Goal: Information Seeking & Learning: Learn about a topic

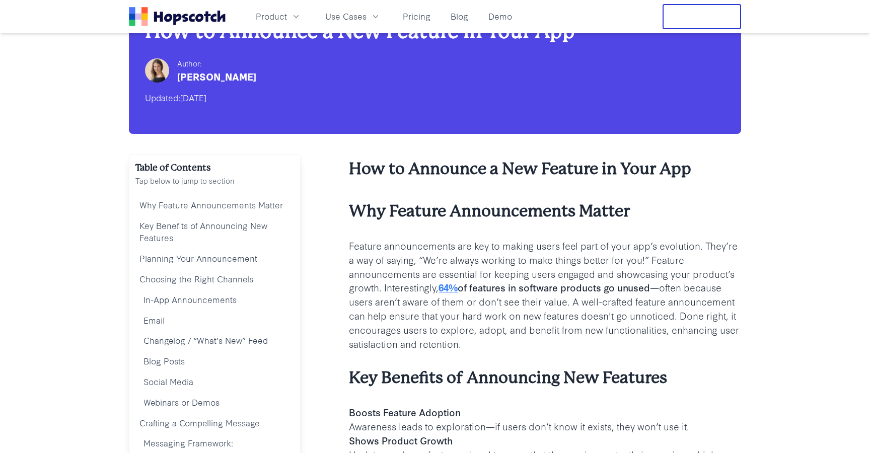
scroll to position [45, 0]
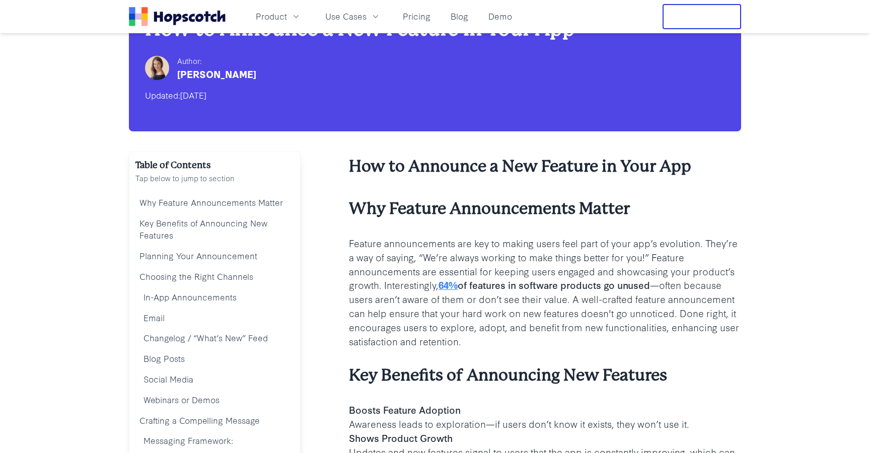
click at [438, 246] on p "Feature announcements are key to making users feel part of your app’s evolution…" at bounding box center [545, 292] width 392 height 112
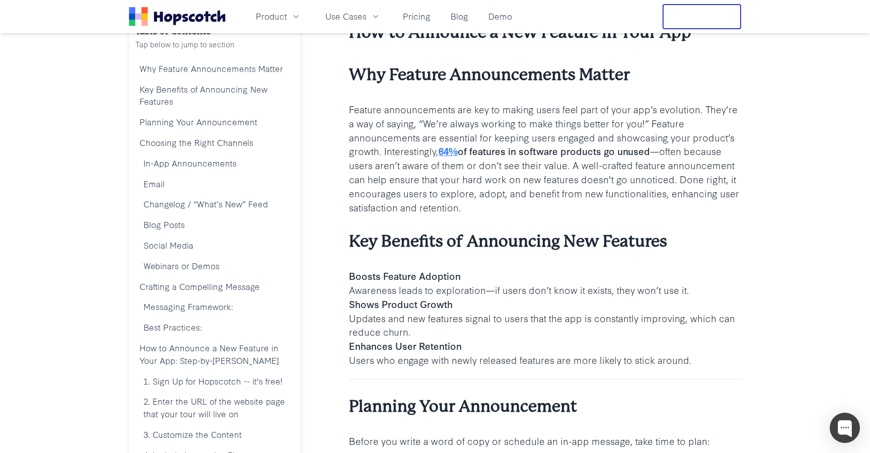
scroll to position [186, 0]
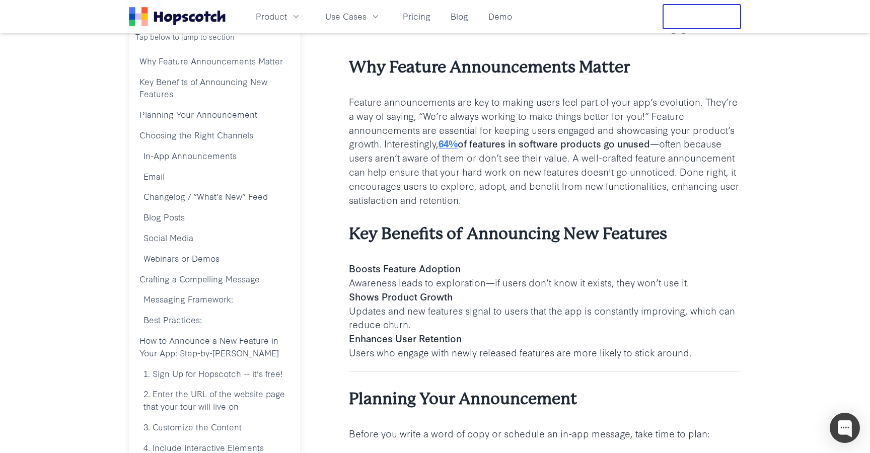
click at [422, 269] on b "Boosts Feature Adoption" at bounding box center [405, 268] width 112 height 14
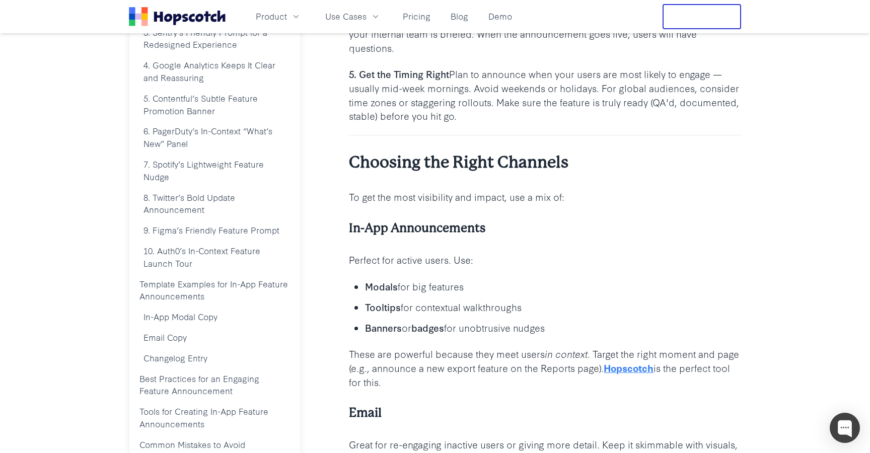
scroll to position [798, 0]
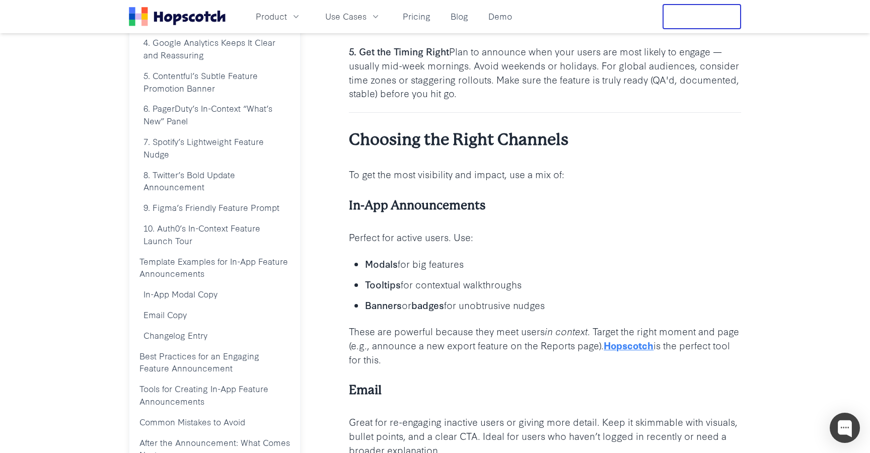
click at [457, 266] on p "Modals for big features" at bounding box center [553, 264] width 376 height 14
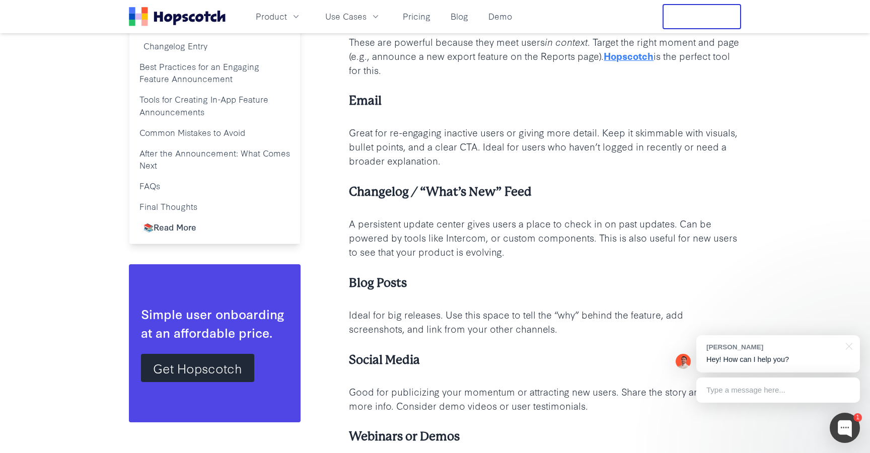
scroll to position [1094, 0]
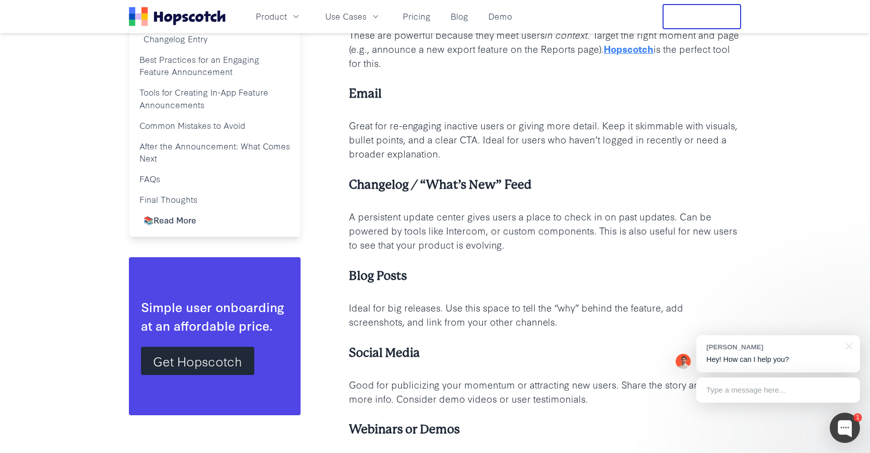
click at [437, 138] on p "Great for re-engaging inactive users or giving more detail. Keep it skimmable w…" at bounding box center [545, 139] width 392 height 42
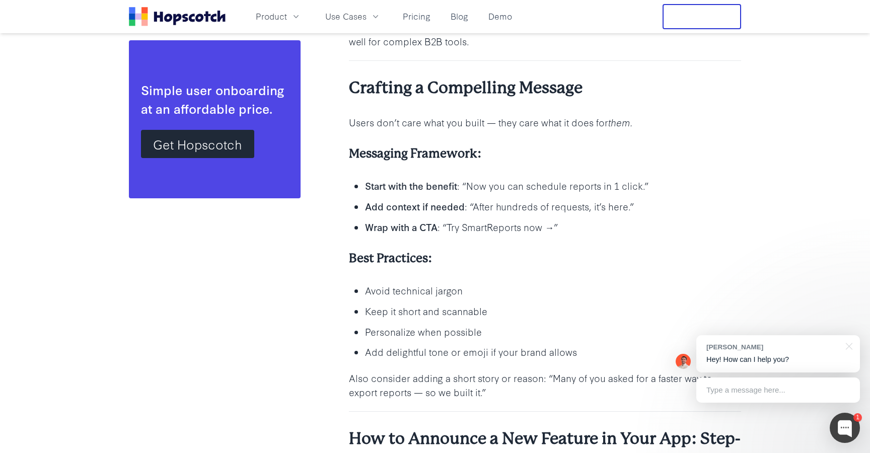
scroll to position [1537, 0]
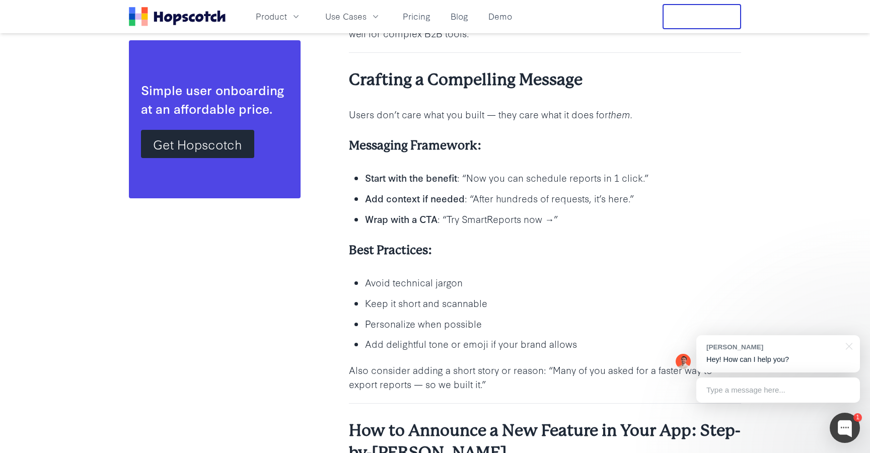
click at [568, 186] on ul "Start with the benefit : “Now you can schedule reports in 1 click.” Add context…" at bounding box center [545, 198] width 392 height 56
click at [563, 197] on p "Add context if needed : “After hundreds of requests, it’s here.”" at bounding box center [553, 198] width 376 height 14
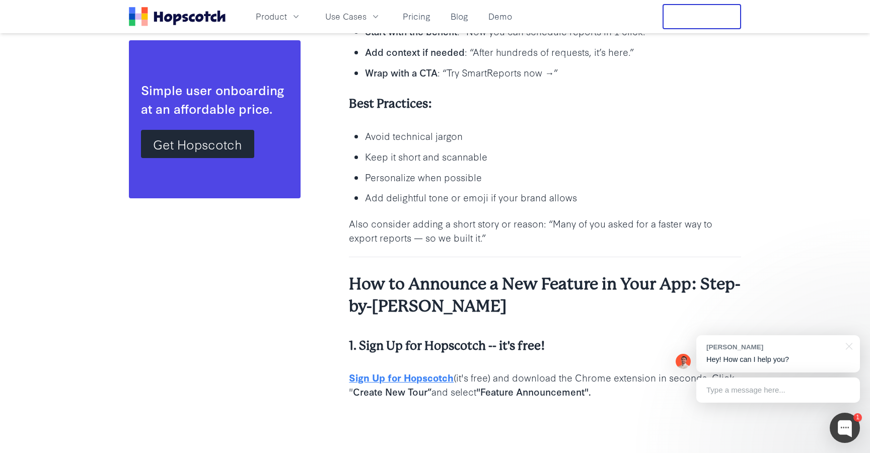
scroll to position [1730, 0]
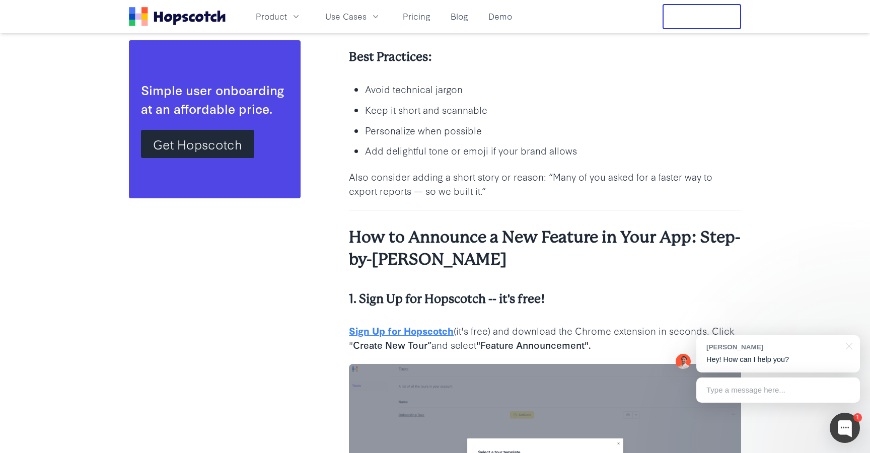
click at [417, 138] on ul "Avoid technical jargon Keep it short and scannable Personalize when possible Ad…" at bounding box center [545, 120] width 392 height 77
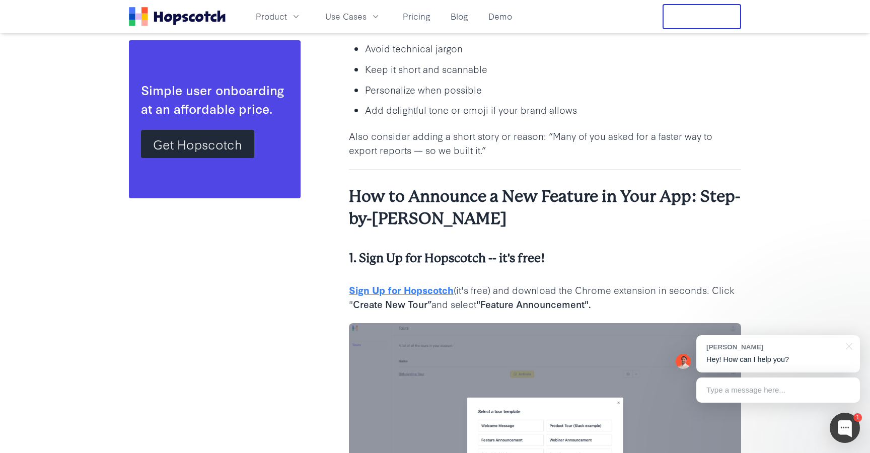
click at [458, 103] on li "Add delightful tone or emoji if your brand allows" at bounding box center [553, 109] width 376 height 15
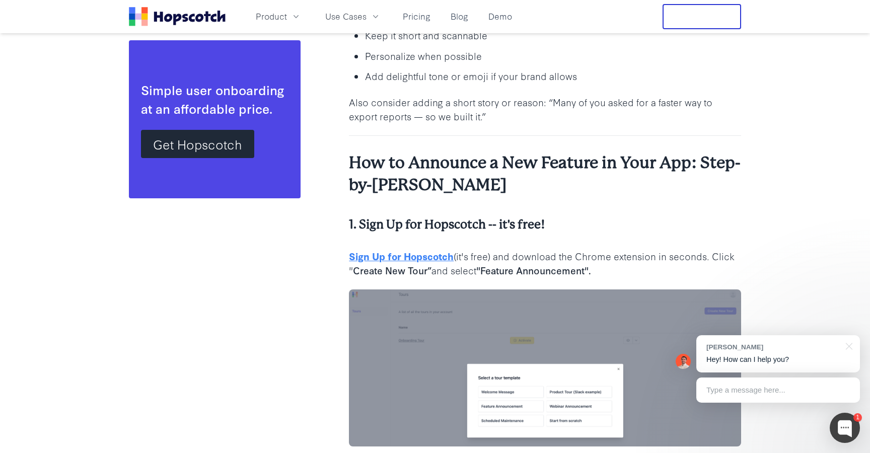
click at [536, 74] on p "Add delightful tone or emoji if your brand allows" at bounding box center [553, 76] width 376 height 14
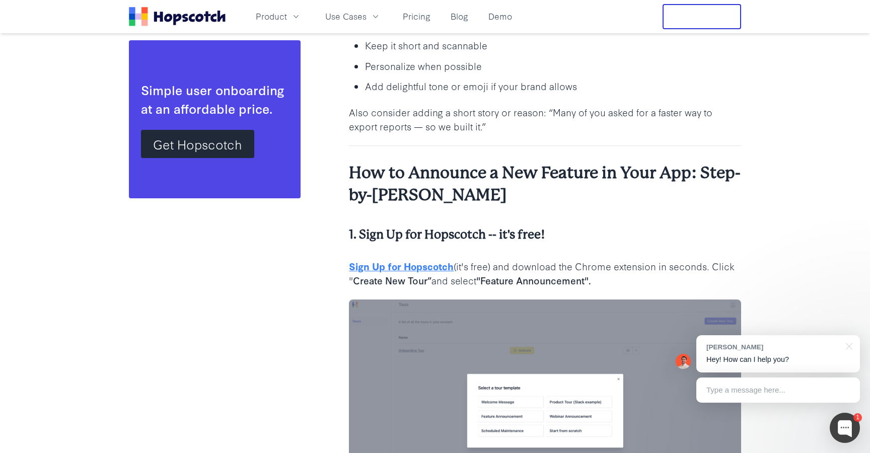
scroll to position [1796, 0]
click at [536, 74] on ul "Avoid technical jargon Keep it short and scannable Personalize when possible Ad…" at bounding box center [545, 54] width 392 height 77
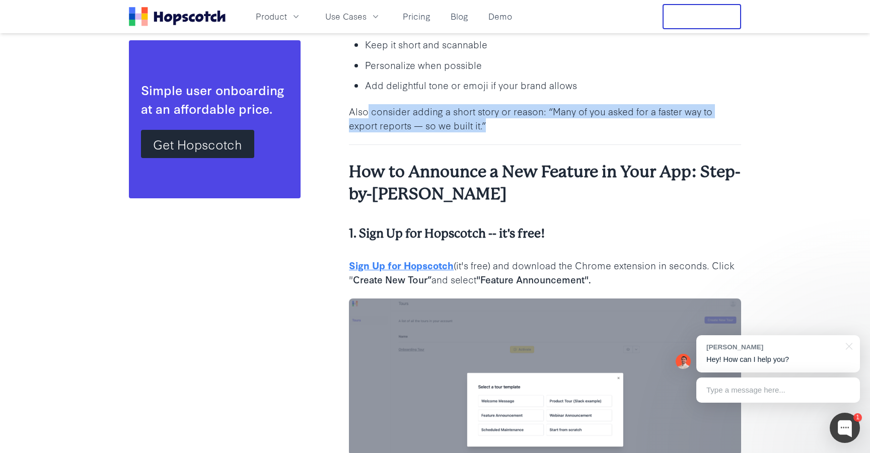
drag, startPoint x: 369, startPoint y: 115, endPoint x: 522, endPoint y: 124, distance: 152.9
click at [522, 124] on p "Also consider adding a short story or reason: “Many of you asked for a faster w…" at bounding box center [545, 118] width 392 height 28
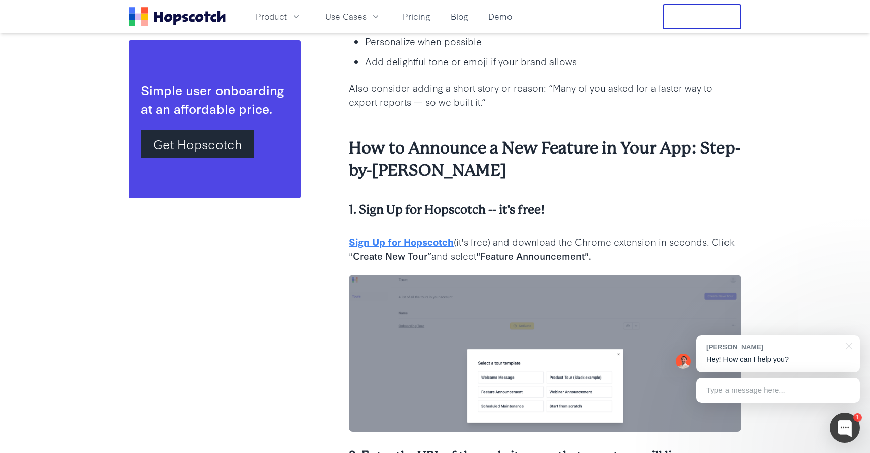
scroll to position [1818, 0]
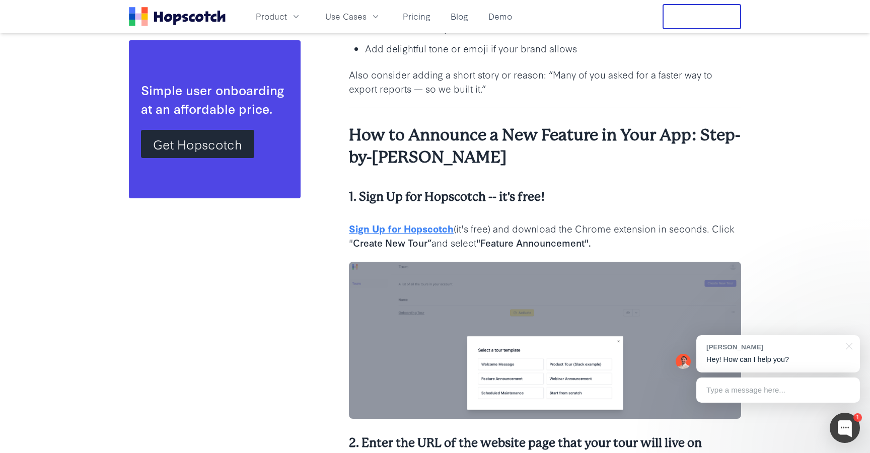
scroll to position [1863, 0]
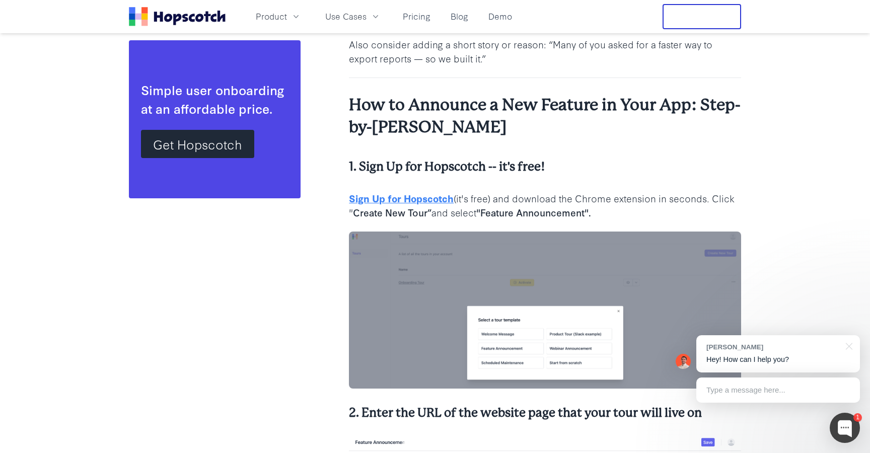
click at [552, 108] on h3 "How to Announce a New Feature in Your App: Step-by-[PERSON_NAME]" at bounding box center [545, 116] width 392 height 44
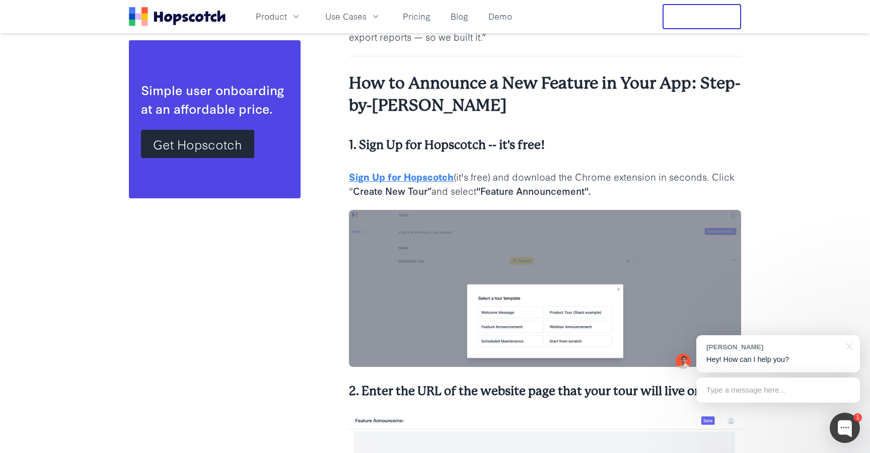
click at [450, 109] on h3 "How to Announce a New Feature in Your App: Step-by-[PERSON_NAME]" at bounding box center [545, 95] width 392 height 44
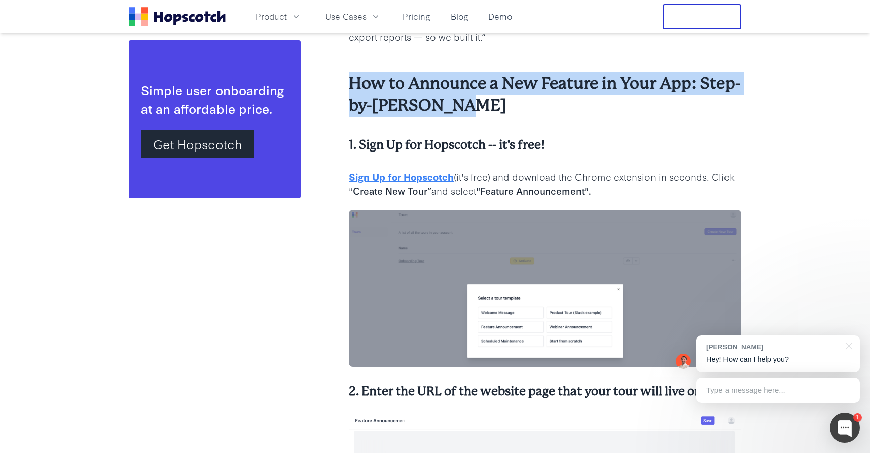
drag, startPoint x: 512, startPoint y: 109, endPoint x: 369, endPoint y: 89, distance: 145.0
click at [355, 89] on h3 "How to Announce a New Feature in Your App: Step-by-[PERSON_NAME]" at bounding box center [545, 95] width 392 height 44
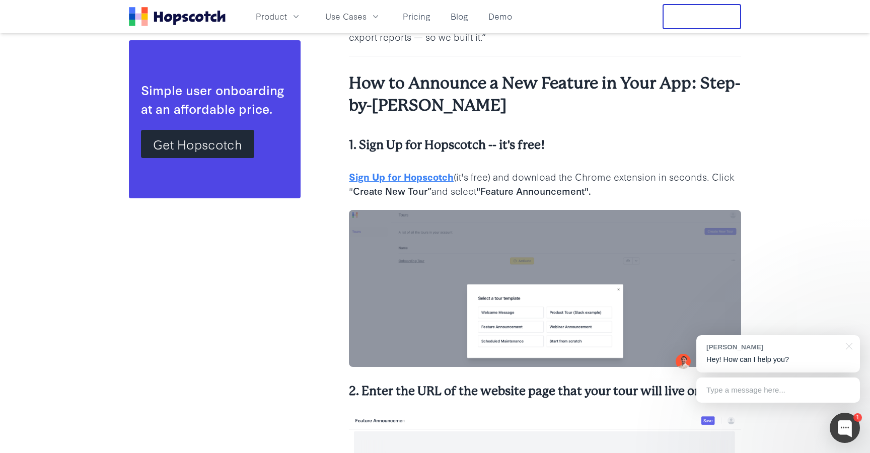
click at [536, 112] on h3 "How to Announce a New Feature in Your App: Step-by-[PERSON_NAME]" at bounding box center [545, 95] width 392 height 44
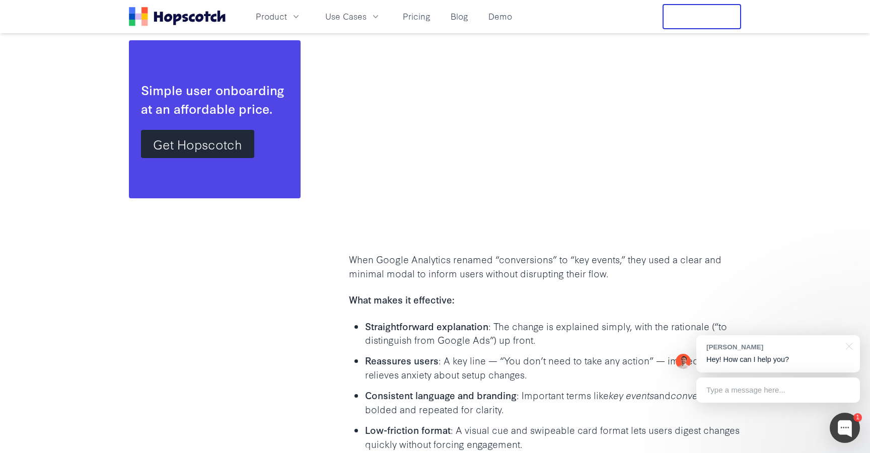
scroll to position [5116, 0]
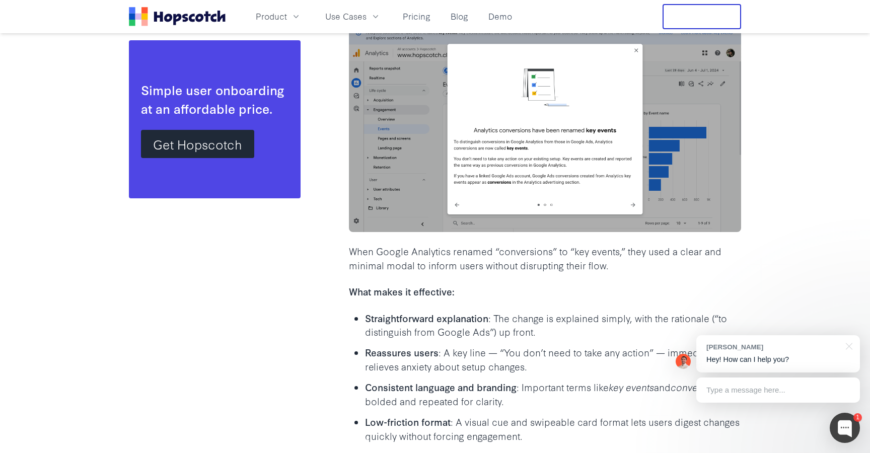
click at [535, 272] on div "How to Announce a New Feature in Your App Why Feature Announcements Matter Feat…" at bounding box center [545, 391] width 392 height 10620
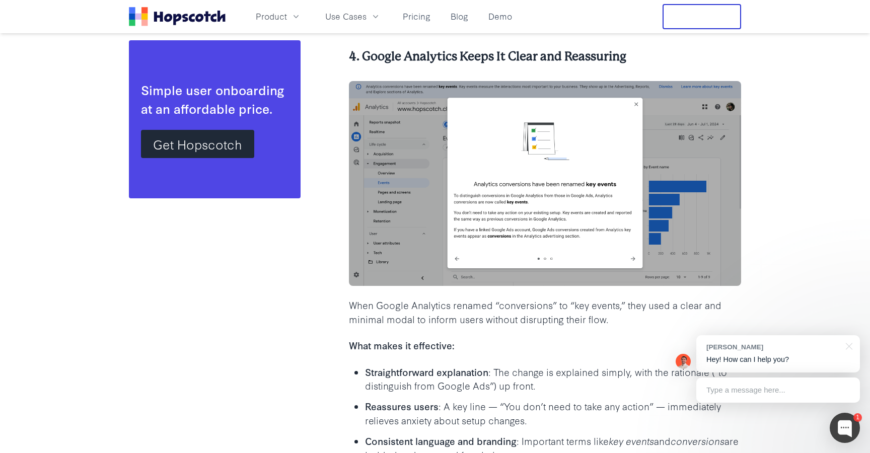
scroll to position [5064, 0]
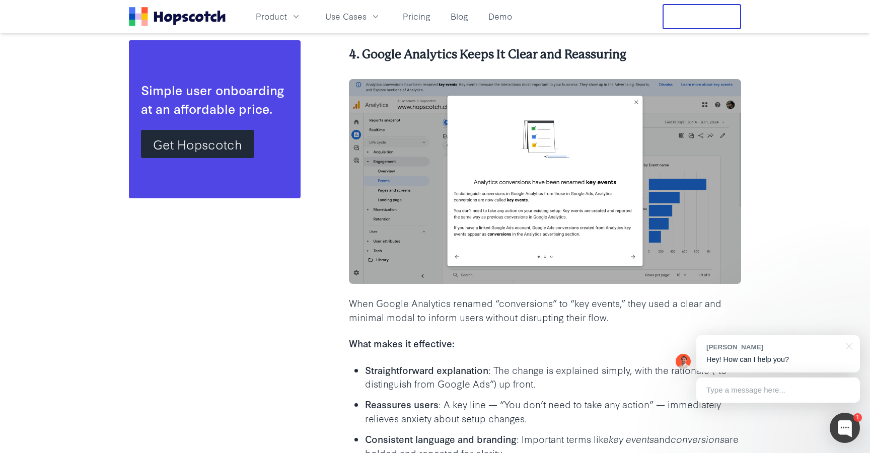
click at [535, 345] on p "What makes it effective:" at bounding box center [545, 343] width 392 height 14
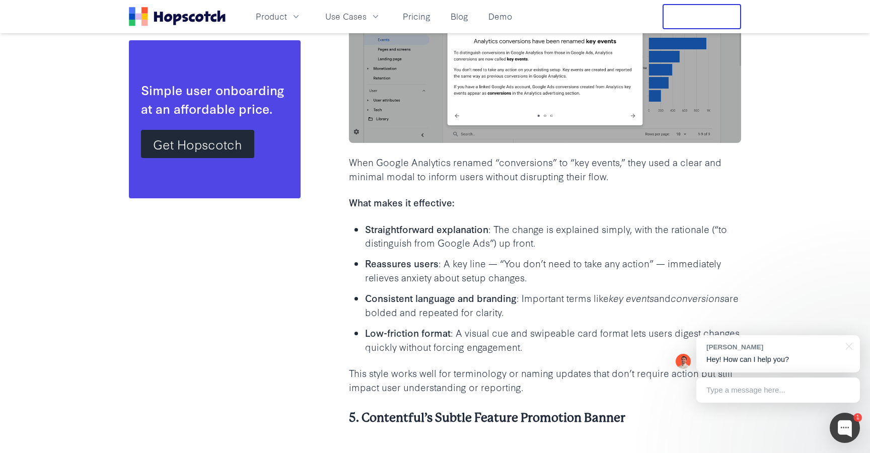
scroll to position [5210, 0]
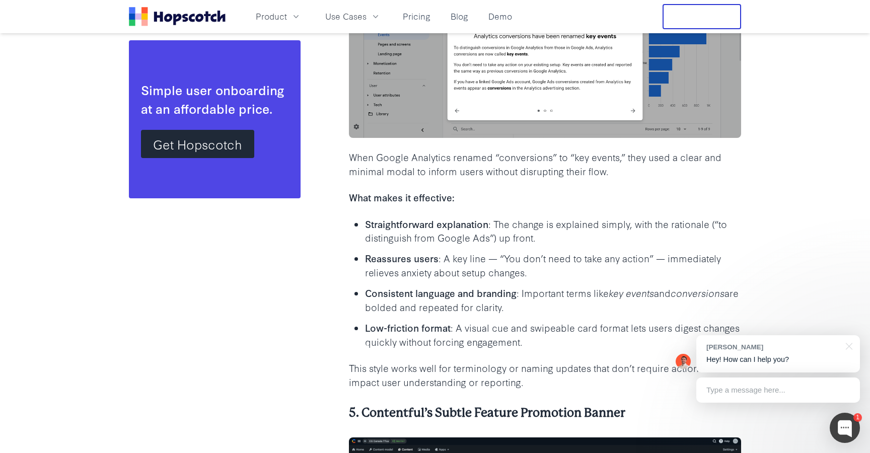
click at [499, 257] on p "Reassures users : A key line — “You don’t need to take any action” — immediatel…" at bounding box center [553, 265] width 376 height 28
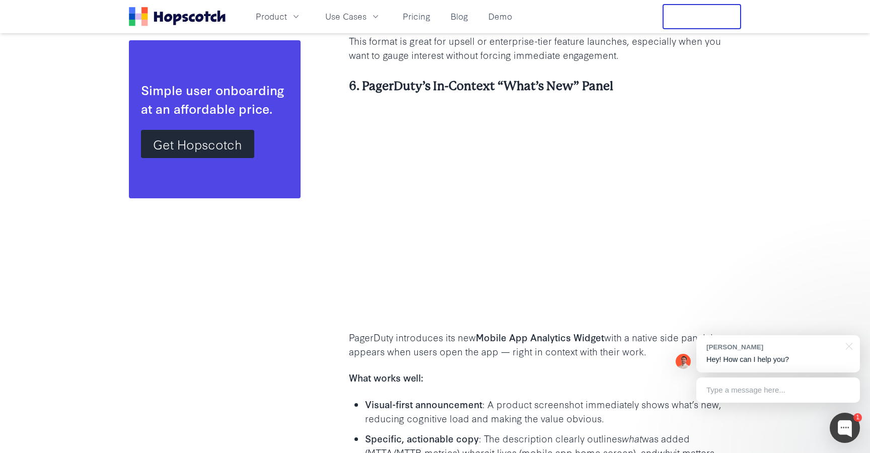
scroll to position [5847, 0]
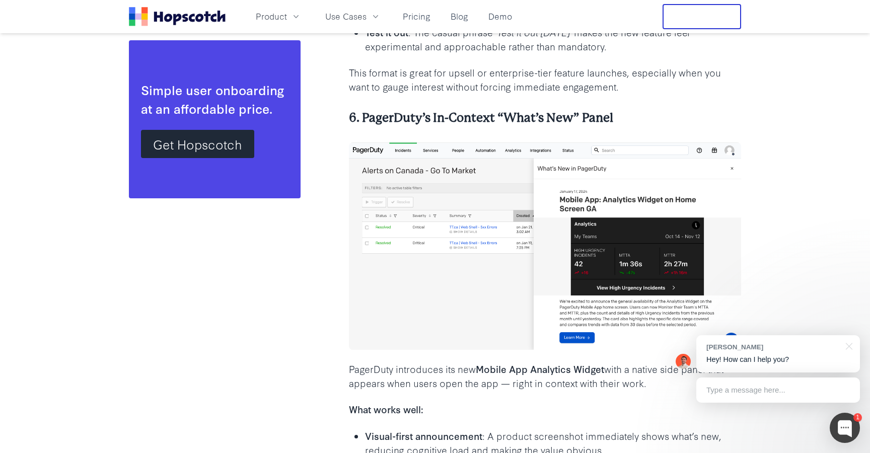
click at [485, 116] on h4 "6. PagerDuty’s In-Context “What’s New” Panel" at bounding box center [545, 118] width 392 height 17
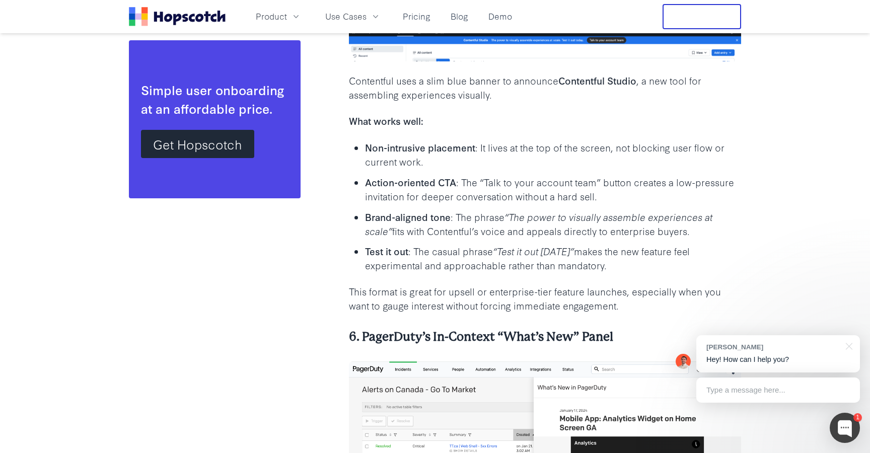
scroll to position [5630, 0]
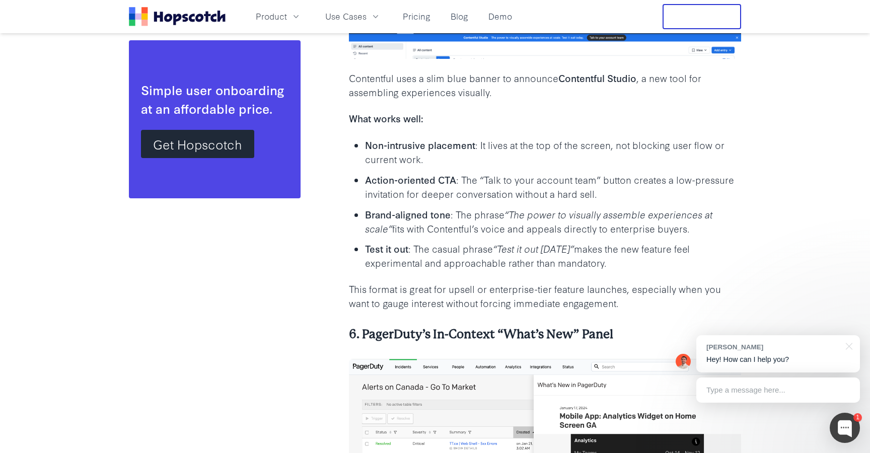
click at [435, 294] on p "This format is great for upsell or enterprise-tier feature launches, especially…" at bounding box center [545, 296] width 392 height 28
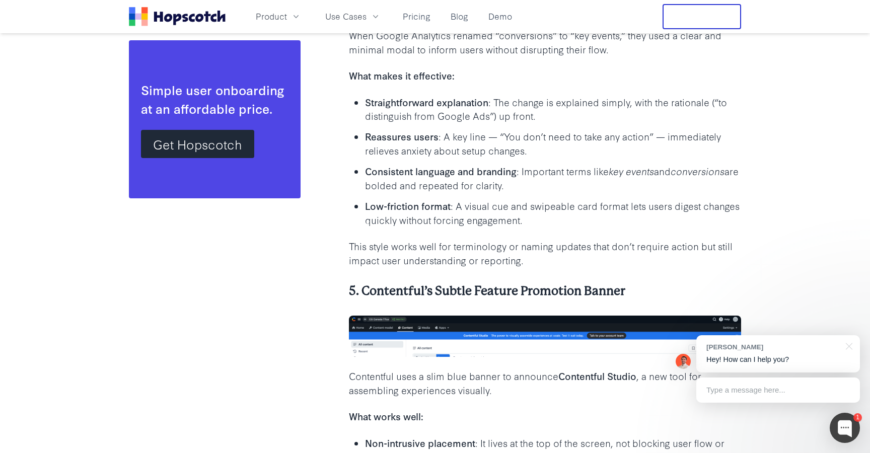
scroll to position [5272, 0]
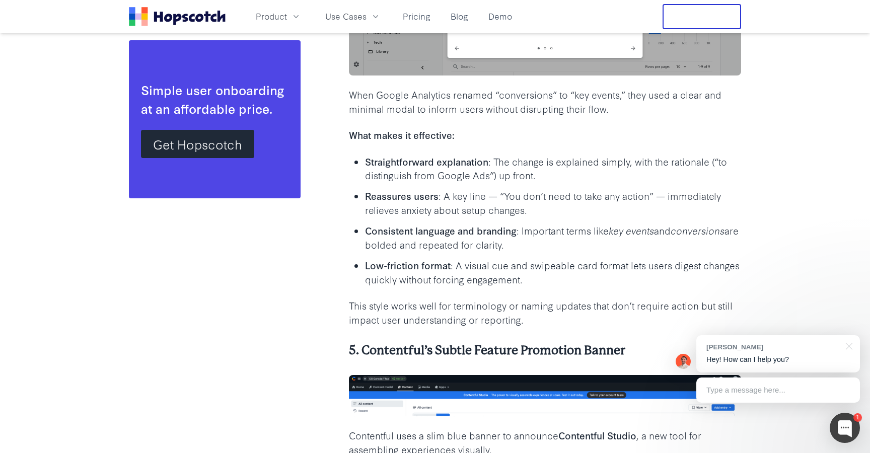
click at [472, 158] on b "Straightforward explanation" at bounding box center [426, 162] width 123 height 14
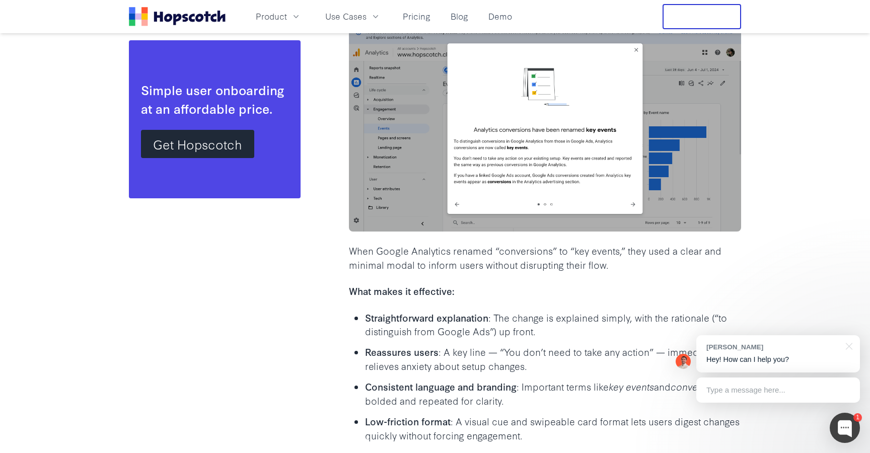
scroll to position [5033, 0]
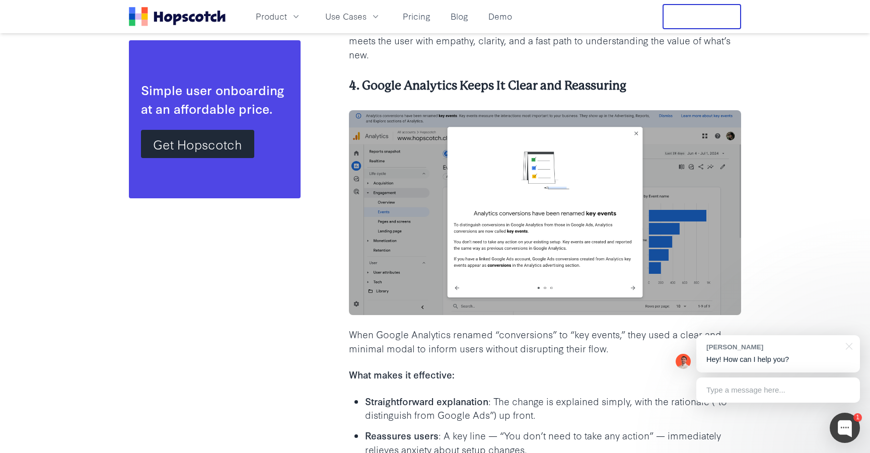
click at [516, 78] on h4 "4. Google Analytics Keeps It Clear and Reassuring" at bounding box center [545, 86] width 392 height 17
click at [467, 341] on p "When Google Analytics renamed “conversions” to “key events,” they used a clear …" at bounding box center [545, 341] width 392 height 28
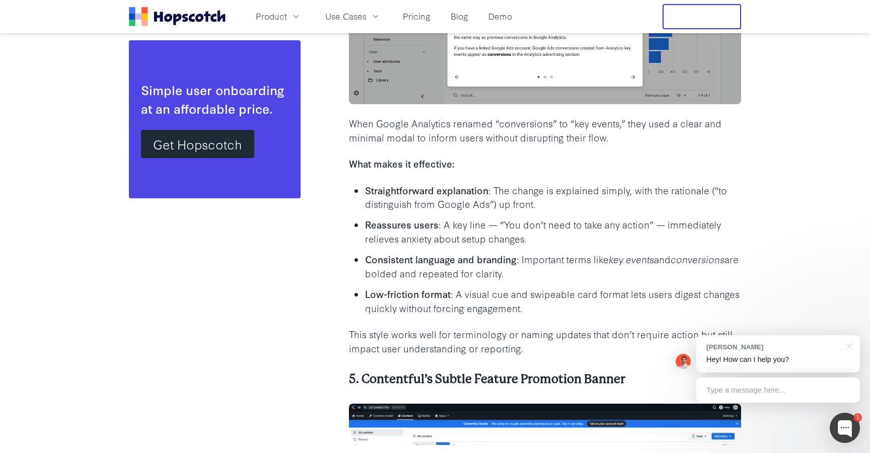
scroll to position [5251, 0]
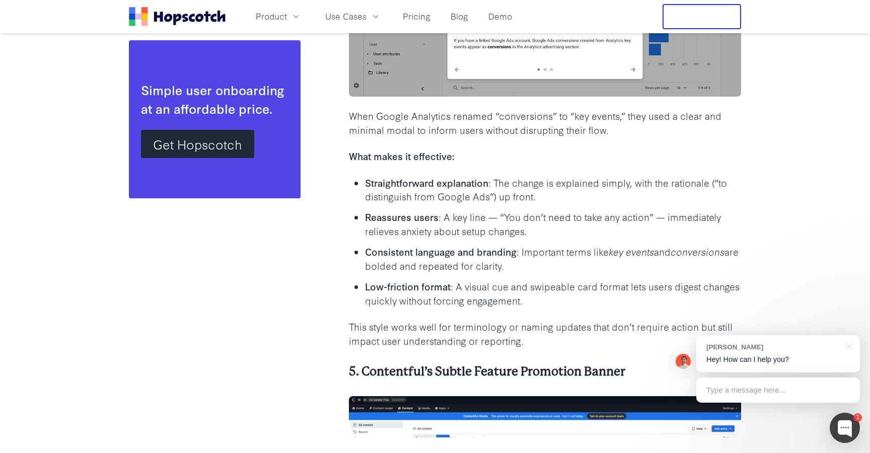
click at [608, 224] on p "Reassures users : A key line — “You don’t need to take any action” — immediatel…" at bounding box center [553, 224] width 376 height 28
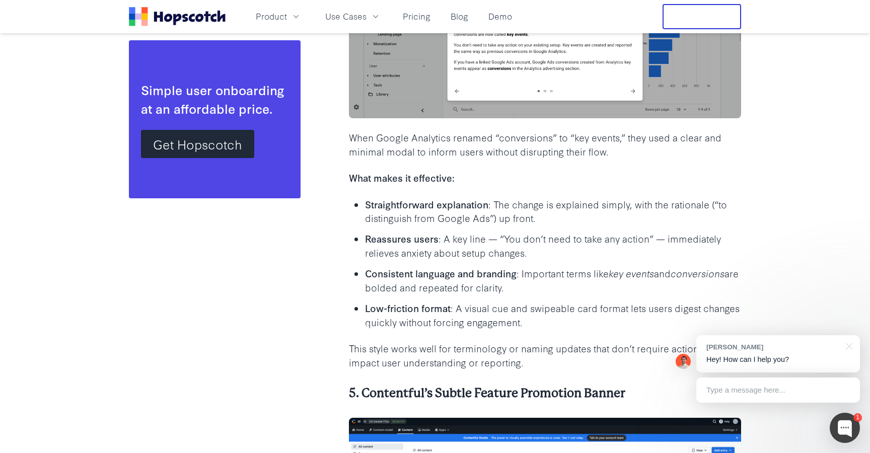
scroll to position [5239, 0]
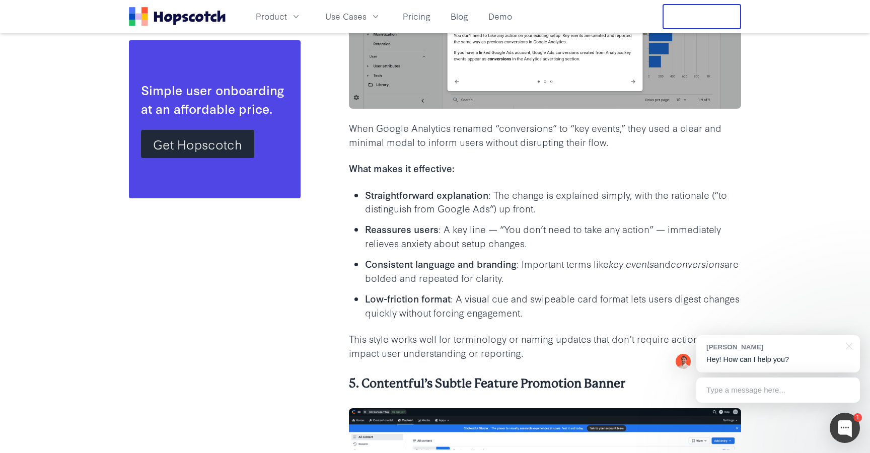
click at [608, 225] on p "Reassures users : A key line — “You don’t need to take any action” — immediatel…" at bounding box center [553, 236] width 376 height 28
click at [536, 266] on p "Consistent language and branding : Important terms like key events and conversi…" at bounding box center [553, 271] width 376 height 28
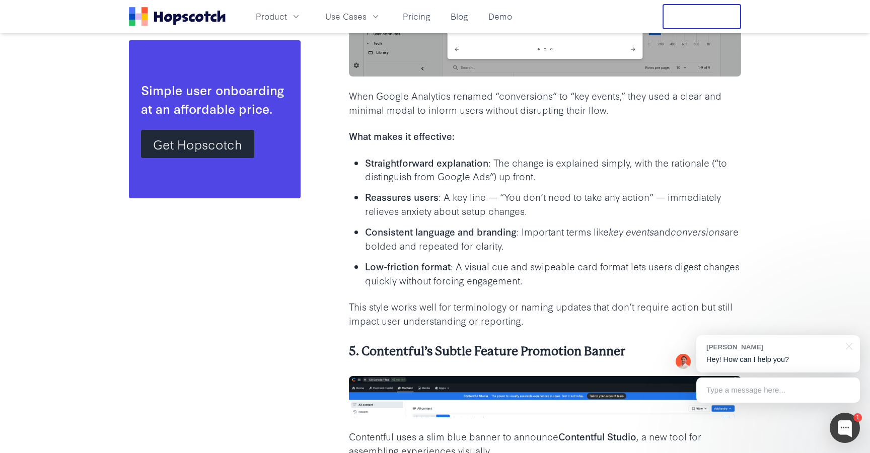
scroll to position [5282, 0]
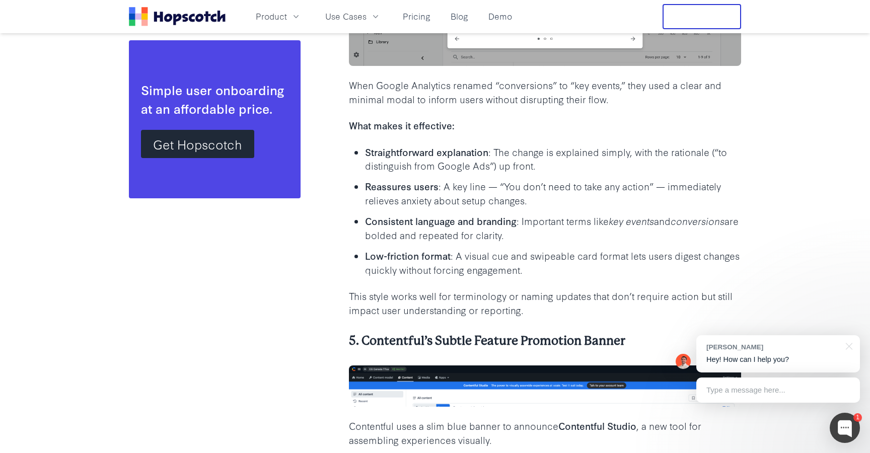
click at [652, 223] on icon "key events" at bounding box center [631, 221] width 45 height 14
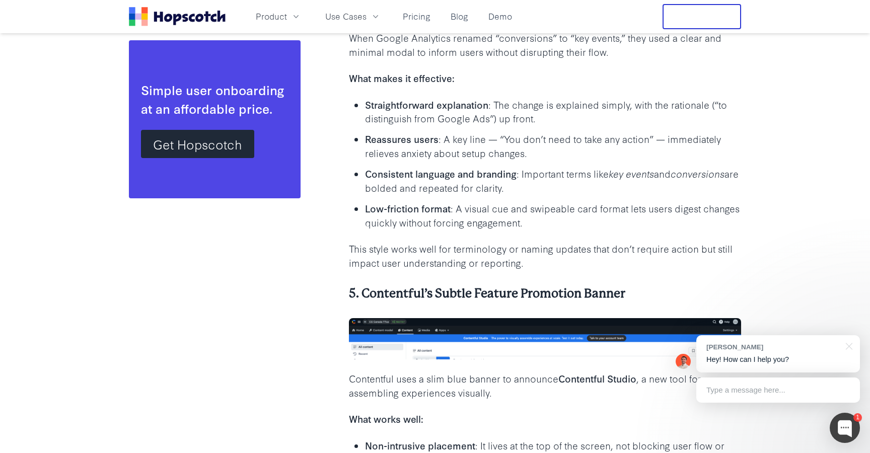
scroll to position [5329, 0]
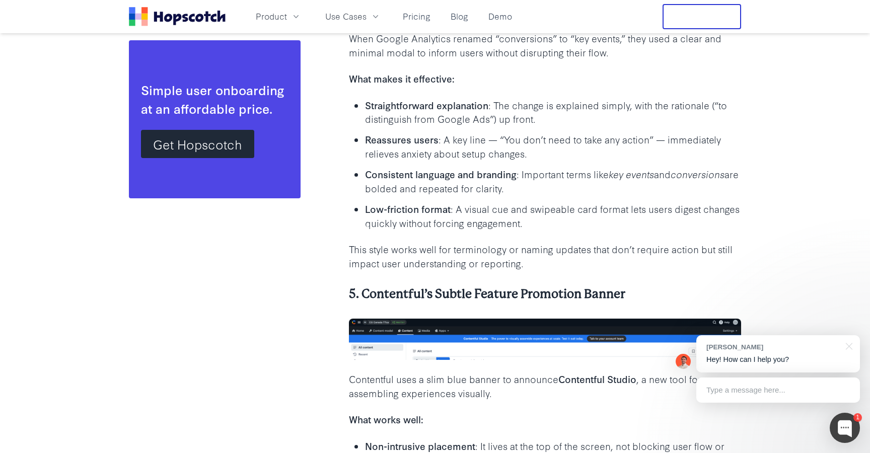
click at [383, 225] on p "Low-friction format : A visual cue and swipeable card format lets users digest …" at bounding box center [553, 216] width 376 height 28
click at [388, 211] on b "Low-friction format" at bounding box center [408, 209] width 86 height 14
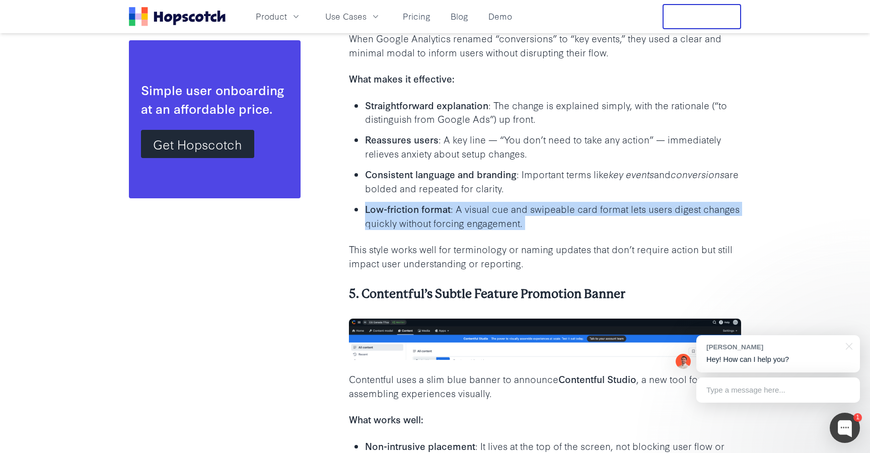
click at [388, 211] on b "Low-friction format" at bounding box center [408, 209] width 86 height 14
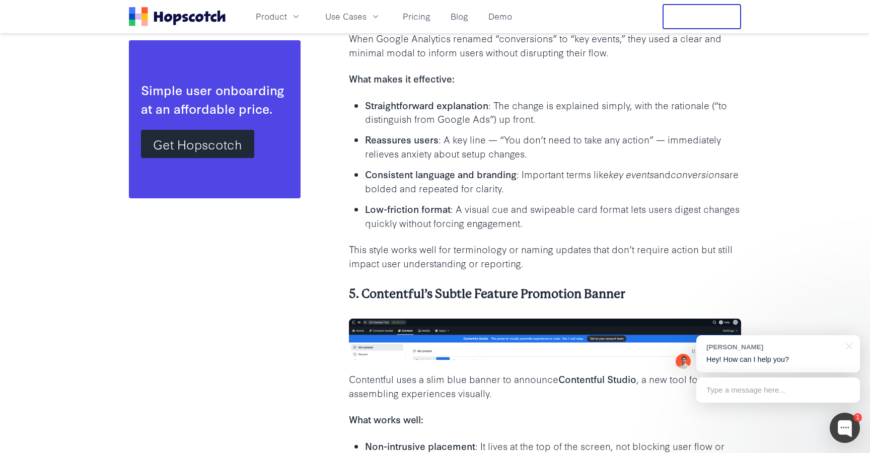
click at [532, 213] on p "Low-friction format : A visual cue and swipeable card format lets users digest …" at bounding box center [553, 216] width 376 height 28
click at [543, 220] on p "Low-friction format : A visual cue and swipeable card format lets users digest …" at bounding box center [553, 216] width 376 height 28
click at [543, 221] on p "Low-friction format : A visual cue and swipeable card format lets users digest …" at bounding box center [553, 216] width 376 height 28
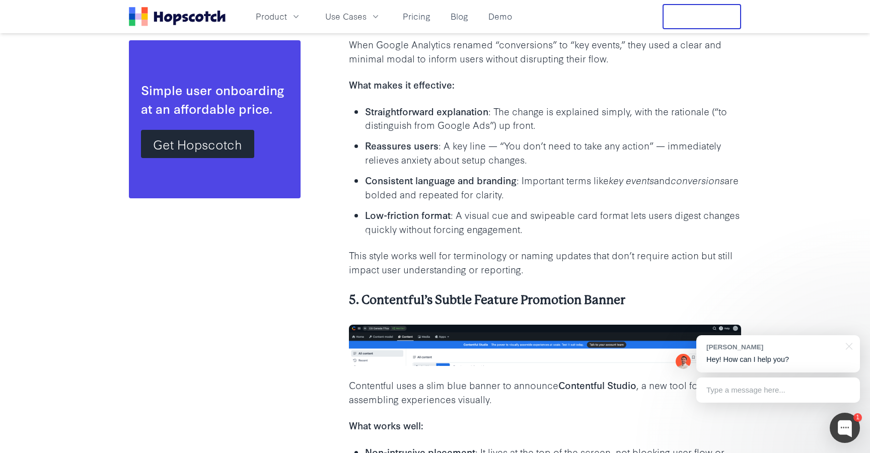
click at [534, 134] on ul "Straightforward explanation : The change is explained simply, with the rational…" at bounding box center [545, 170] width 392 height 132
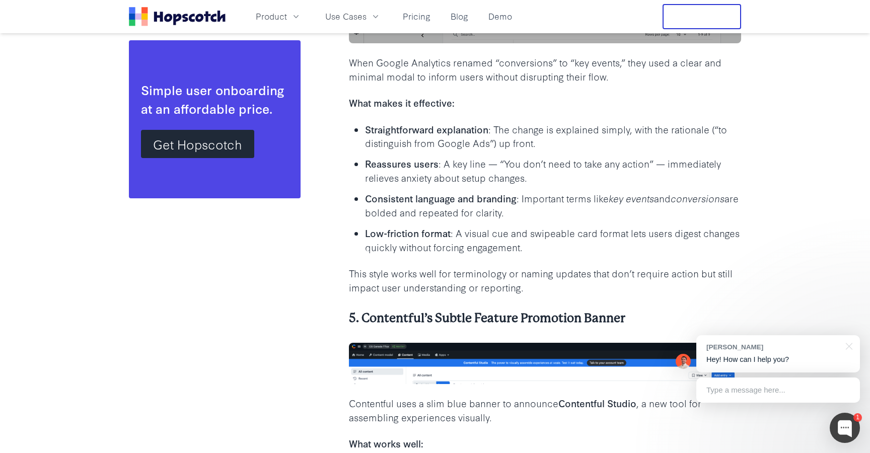
scroll to position [5306, 0]
